Goal: Transaction & Acquisition: Download file/media

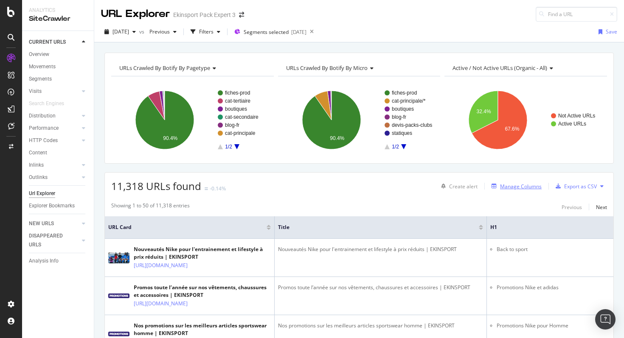
click at [531, 189] on div "Manage Columns" at bounding box center [521, 186] width 42 height 7
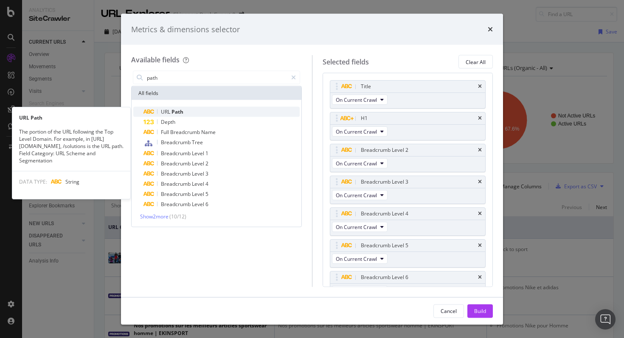
type input "path"
click at [175, 110] on span "Path" at bounding box center [178, 111] width 12 height 7
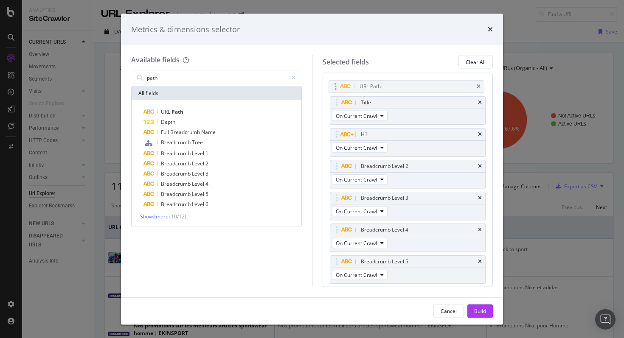
drag, startPoint x: 340, startPoint y: 280, endPoint x: 338, endPoint y: 87, distance: 193.7
click at [338, 87] on body "Analytics SiteCrawler CURRENT URLS Overview Movements Segments Visits Analysis …" at bounding box center [312, 169] width 624 height 338
click at [476, 313] on div "Build" at bounding box center [480, 310] width 12 height 7
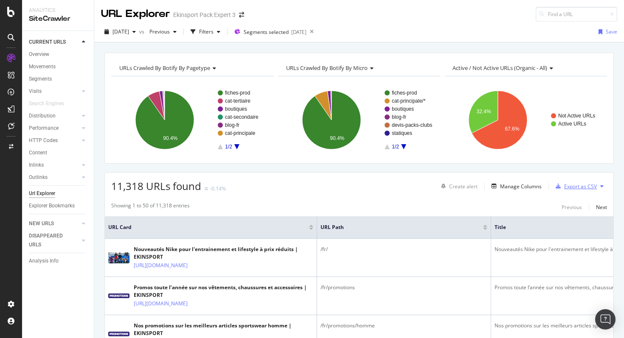
click at [572, 186] on div "Export as CSV" at bounding box center [580, 186] width 33 height 7
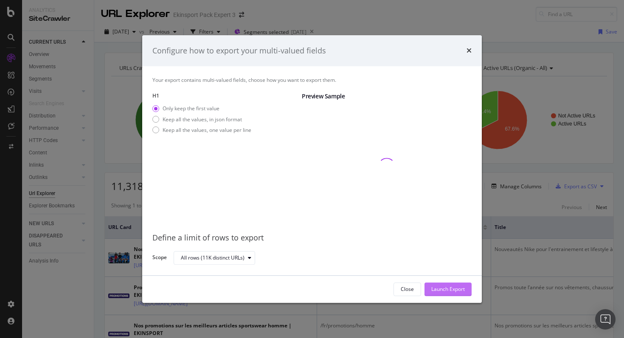
click at [441, 289] on div "Launch Export" at bounding box center [448, 289] width 34 height 7
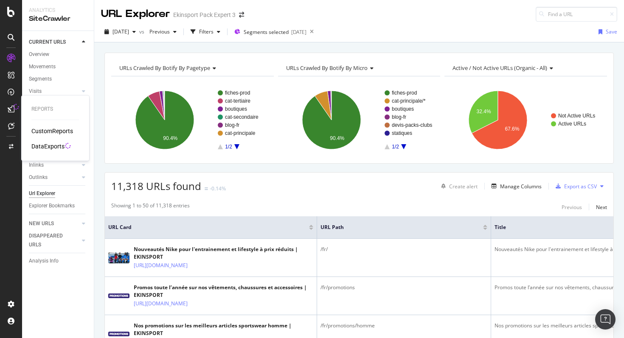
click at [43, 146] on div "DataExports" at bounding box center [47, 146] width 33 height 8
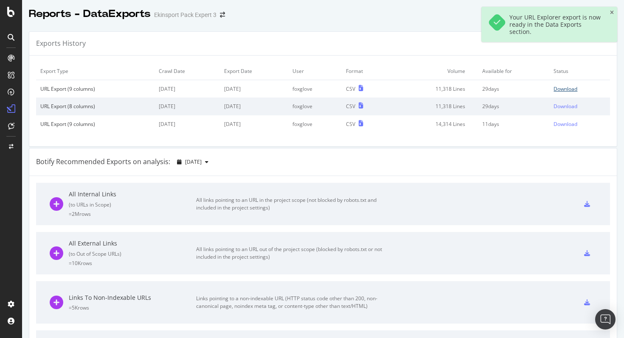
click at [564, 90] on div "Download" at bounding box center [566, 88] width 24 height 7
